Goal: Task Accomplishment & Management: Use online tool/utility

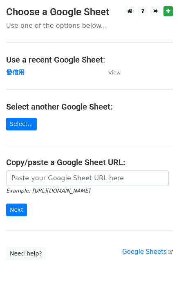
click at [9, 67] on main "Choose a Google Sheet Use one of the options below... Use a recent Google Sheet…" at bounding box center [89, 133] width 179 height 254
click at [11, 71] on strong "發信用" at bounding box center [15, 72] width 18 height 7
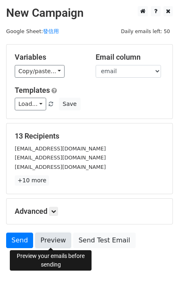
click at [57, 236] on link "Preview" at bounding box center [53, 240] width 36 height 16
click at [53, 241] on link "Preview" at bounding box center [53, 240] width 36 height 16
